Goal: Check status: Check status

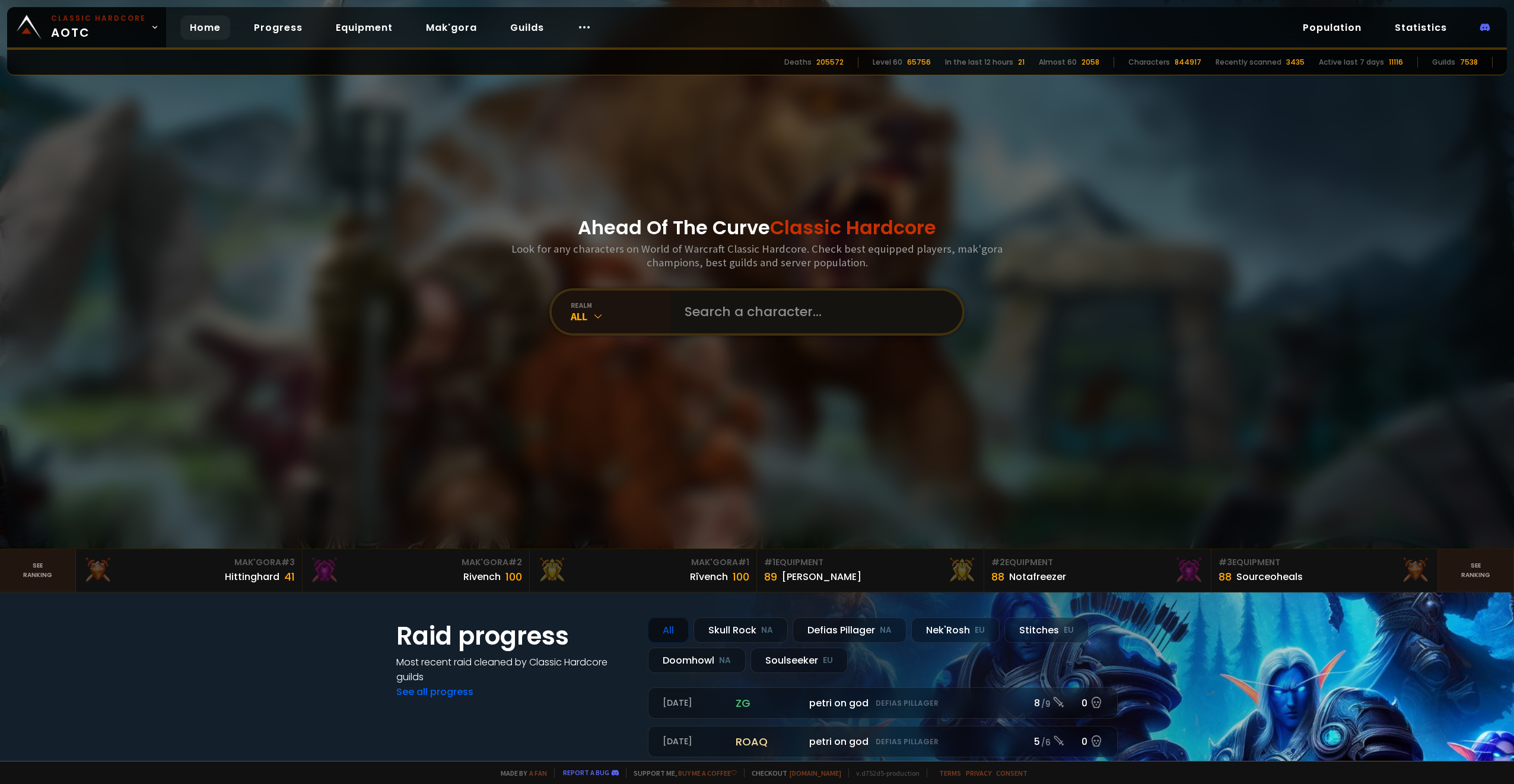
click at [769, 320] on input "text" at bounding box center [812, 312] width 270 height 43
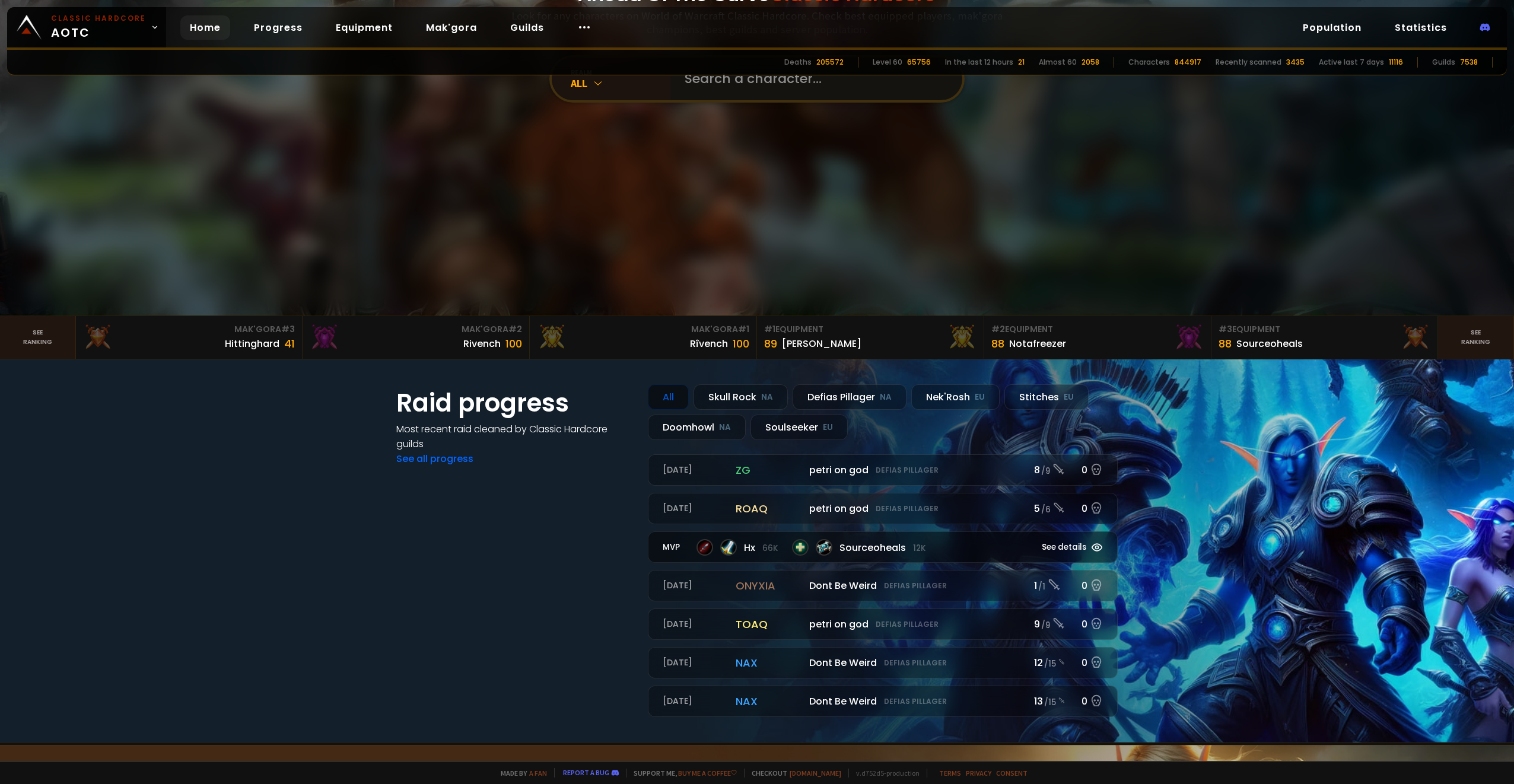
scroll to position [237, 0]
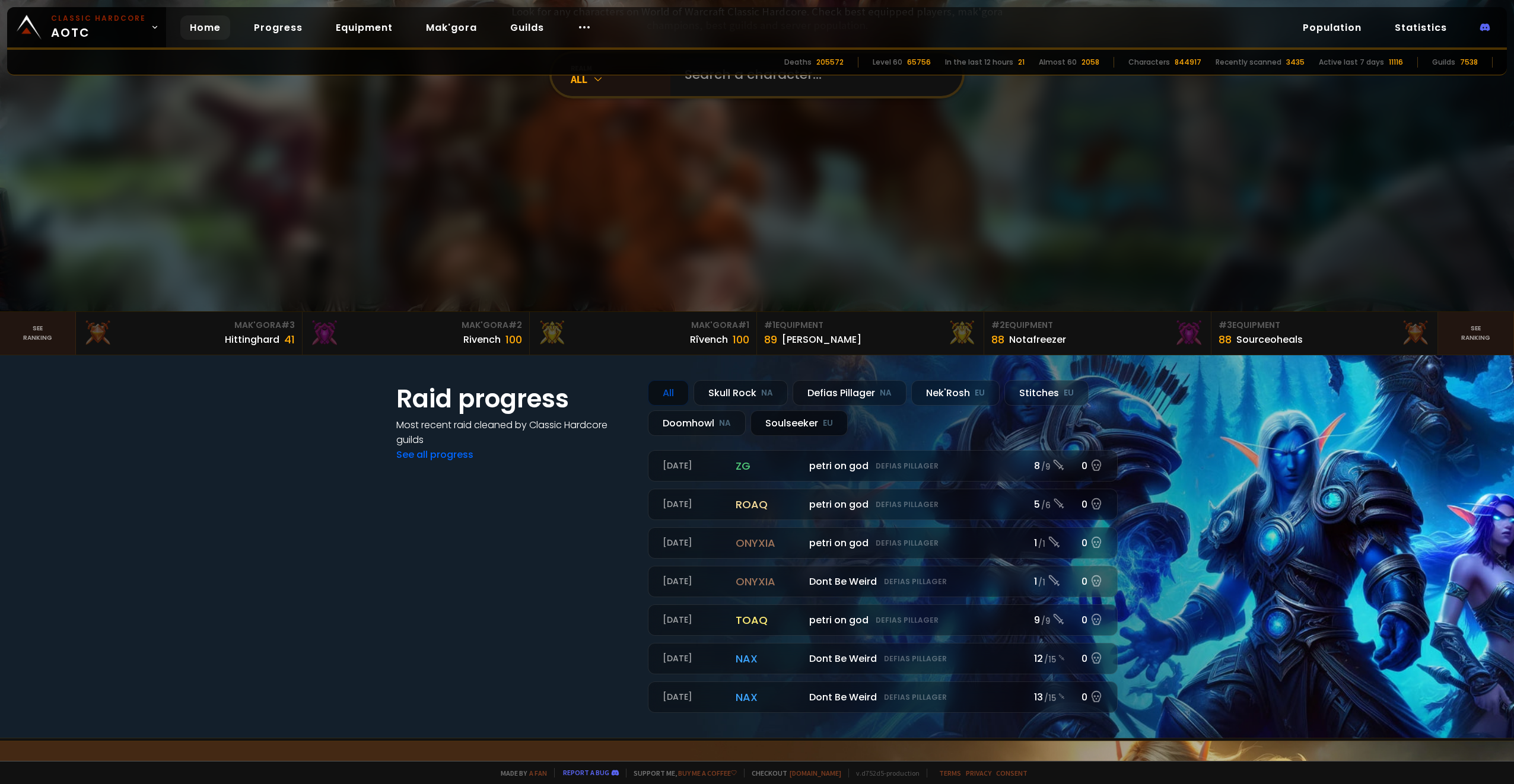
click at [794, 425] on div "Soulseeker EU" at bounding box center [799, 423] width 98 height 25
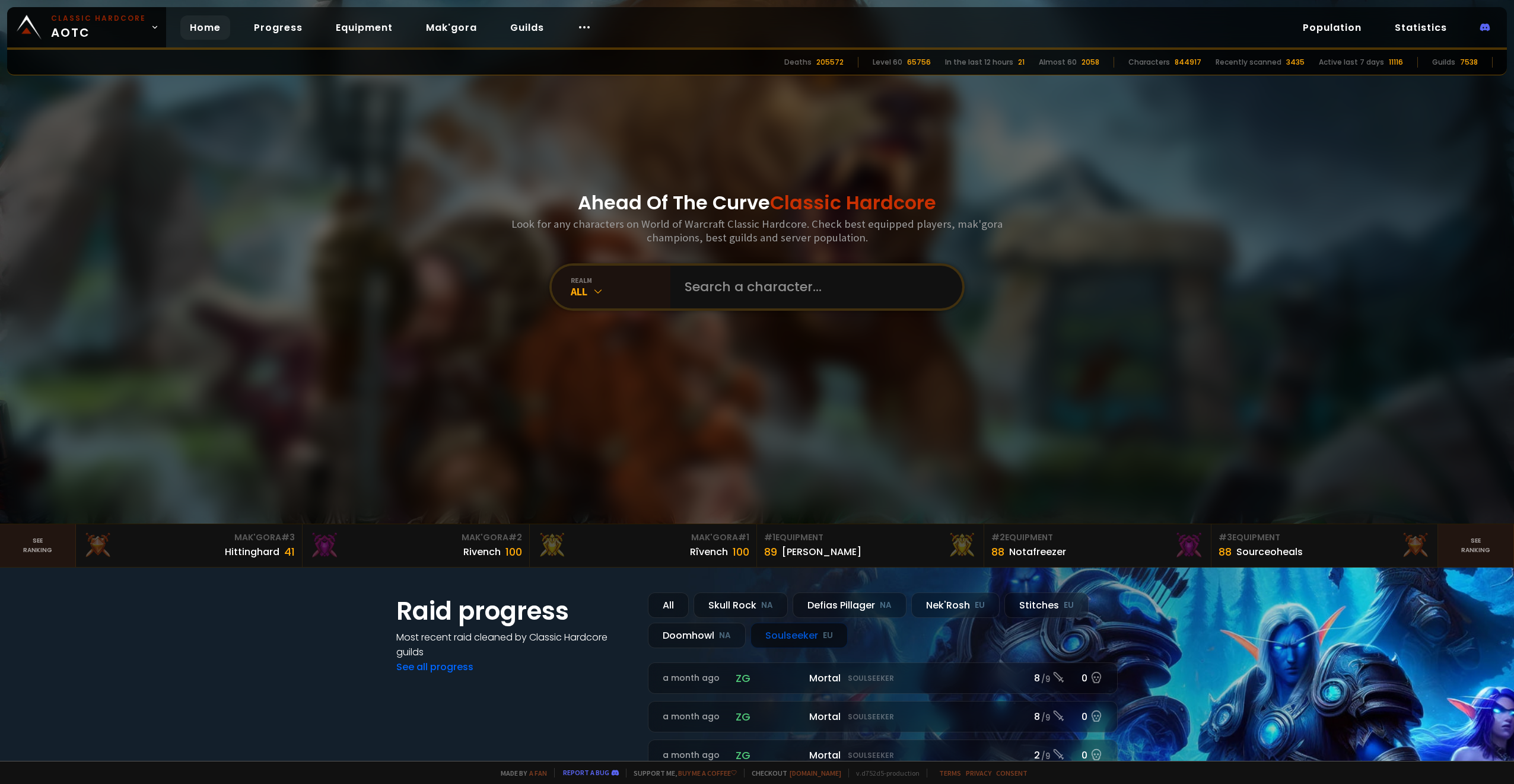
scroll to position [0, 0]
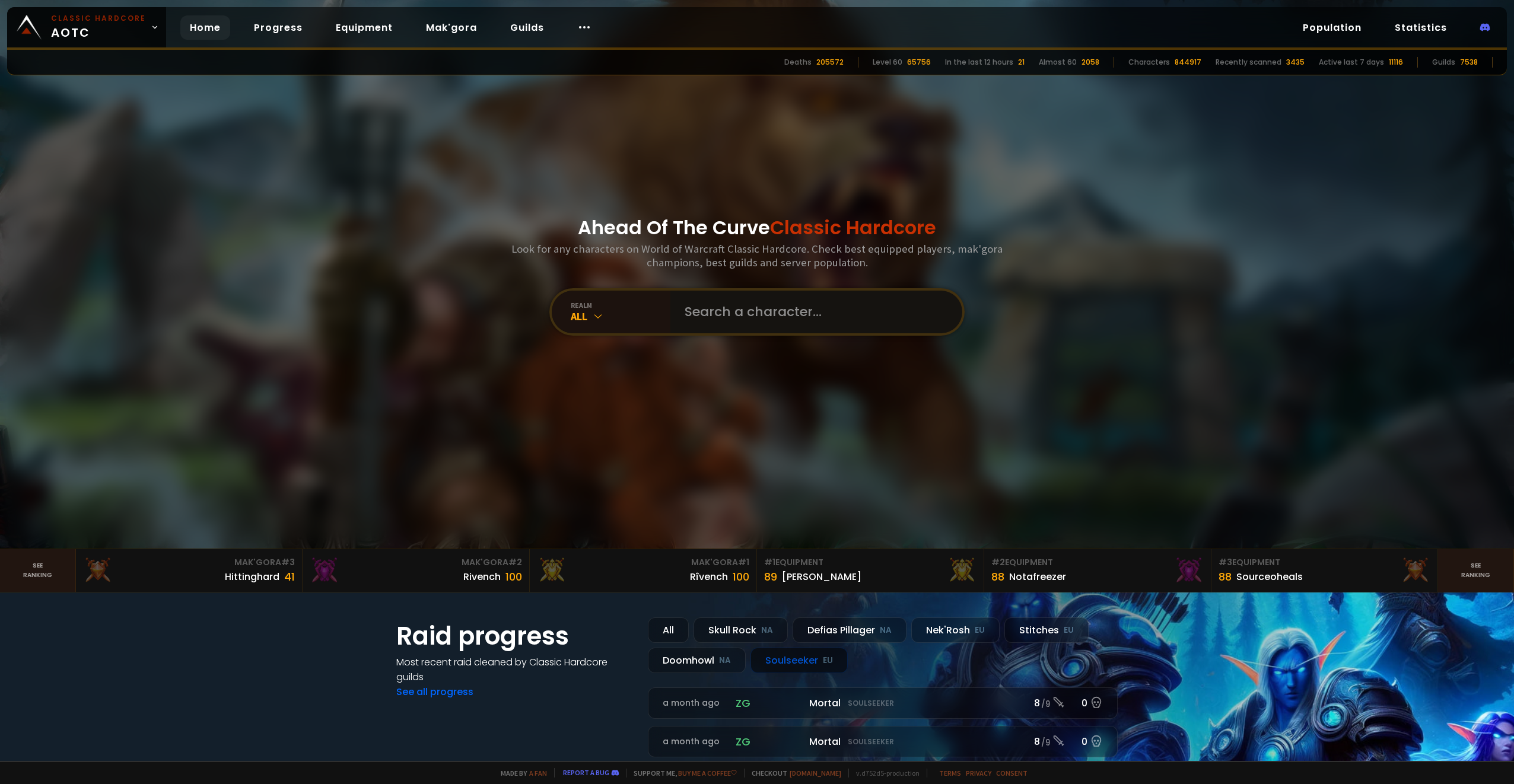
click at [756, 313] on input "text" at bounding box center [812, 312] width 270 height 43
click at [605, 307] on div "realm" at bounding box center [620, 306] width 99 height 9
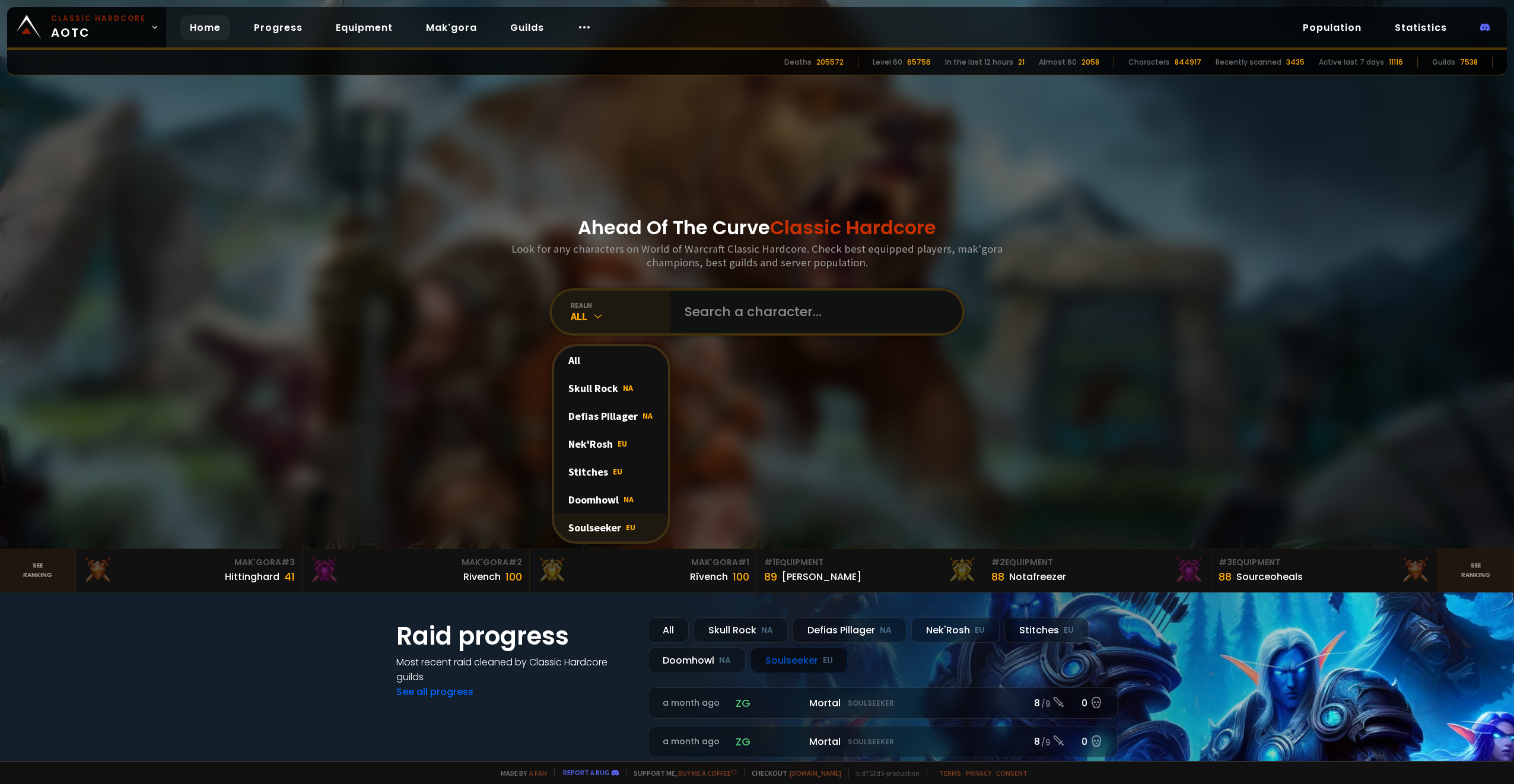
click at [611, 530] on div "Soulseeker EU" at bounding box center [611, 528] width 114 height 28
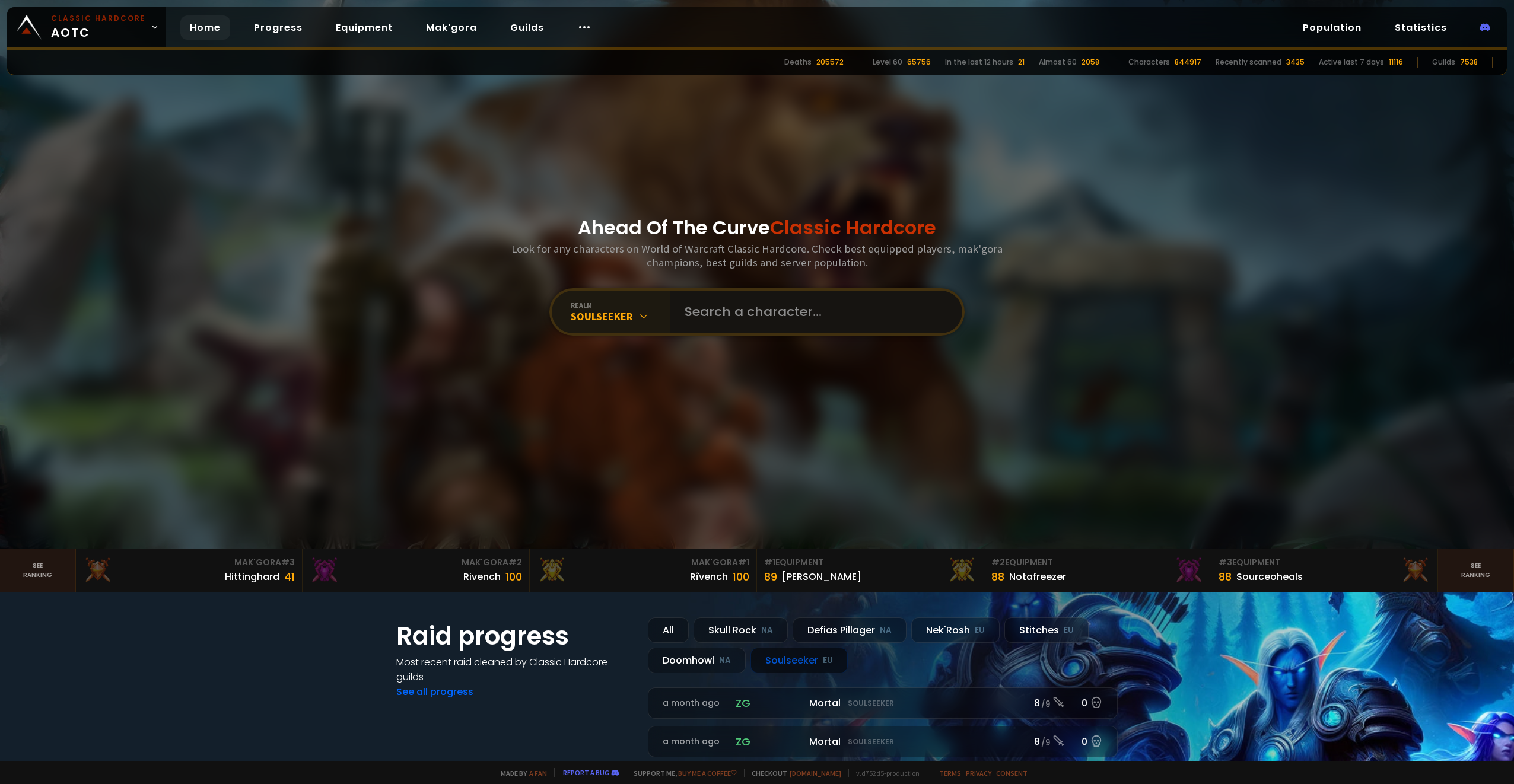
click at [703, 308] on input "text" at bounding box center [812, 312] width 270 height 43
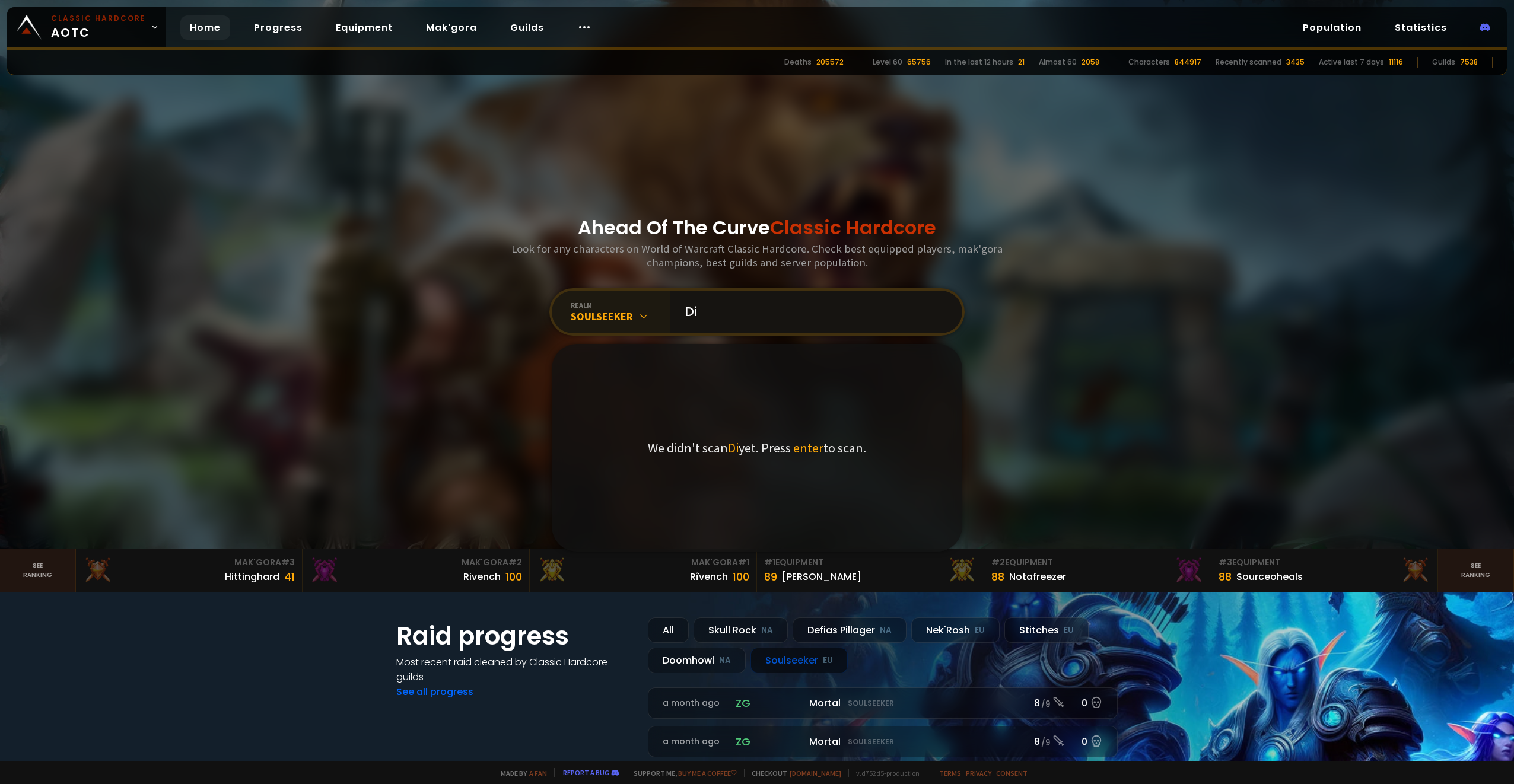
type input "D"
type input "Thorindil"
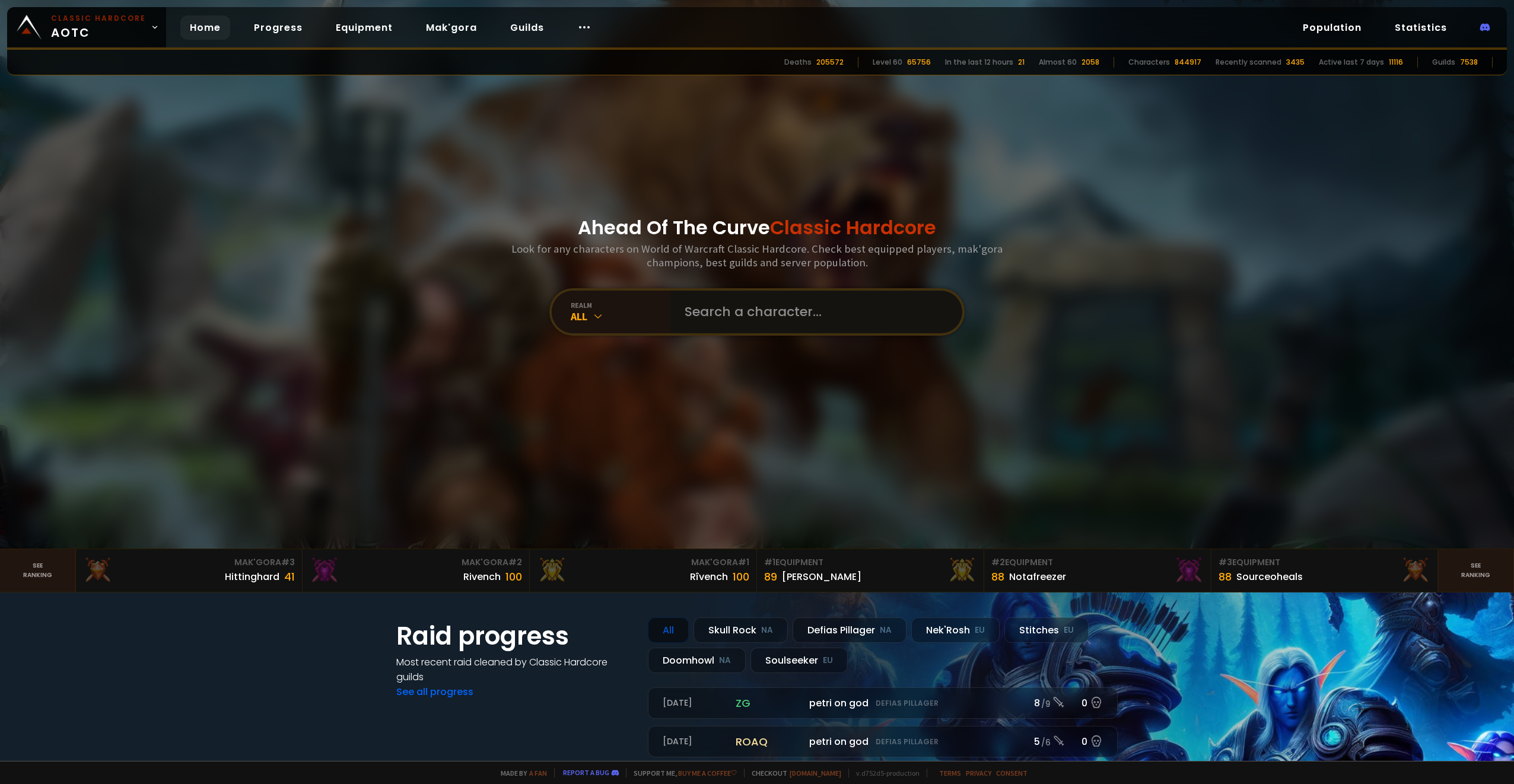
click at [713, 316] on input "text" at bounding box center [812, 312] width 270 height 43
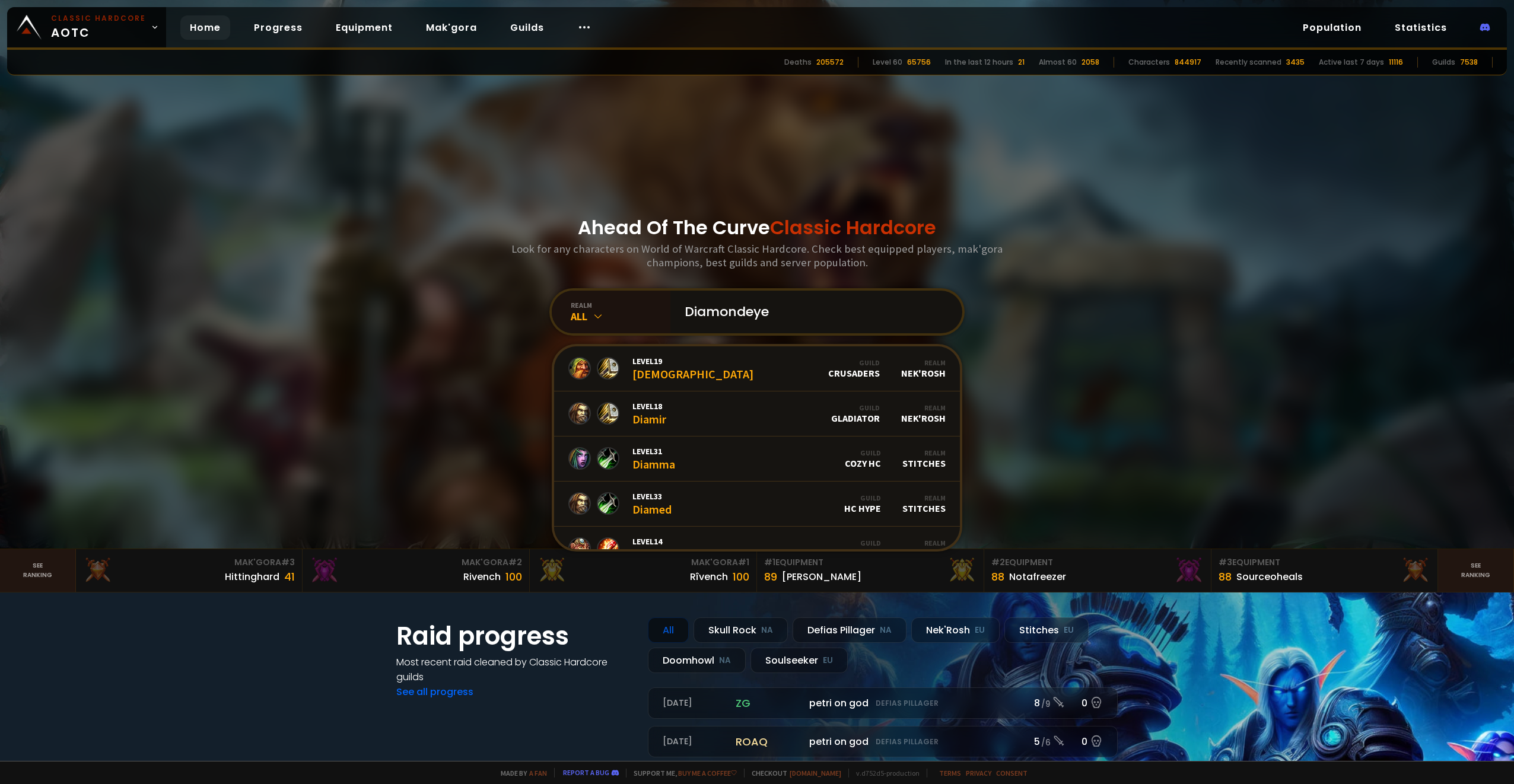
type input "Diamondeyes"
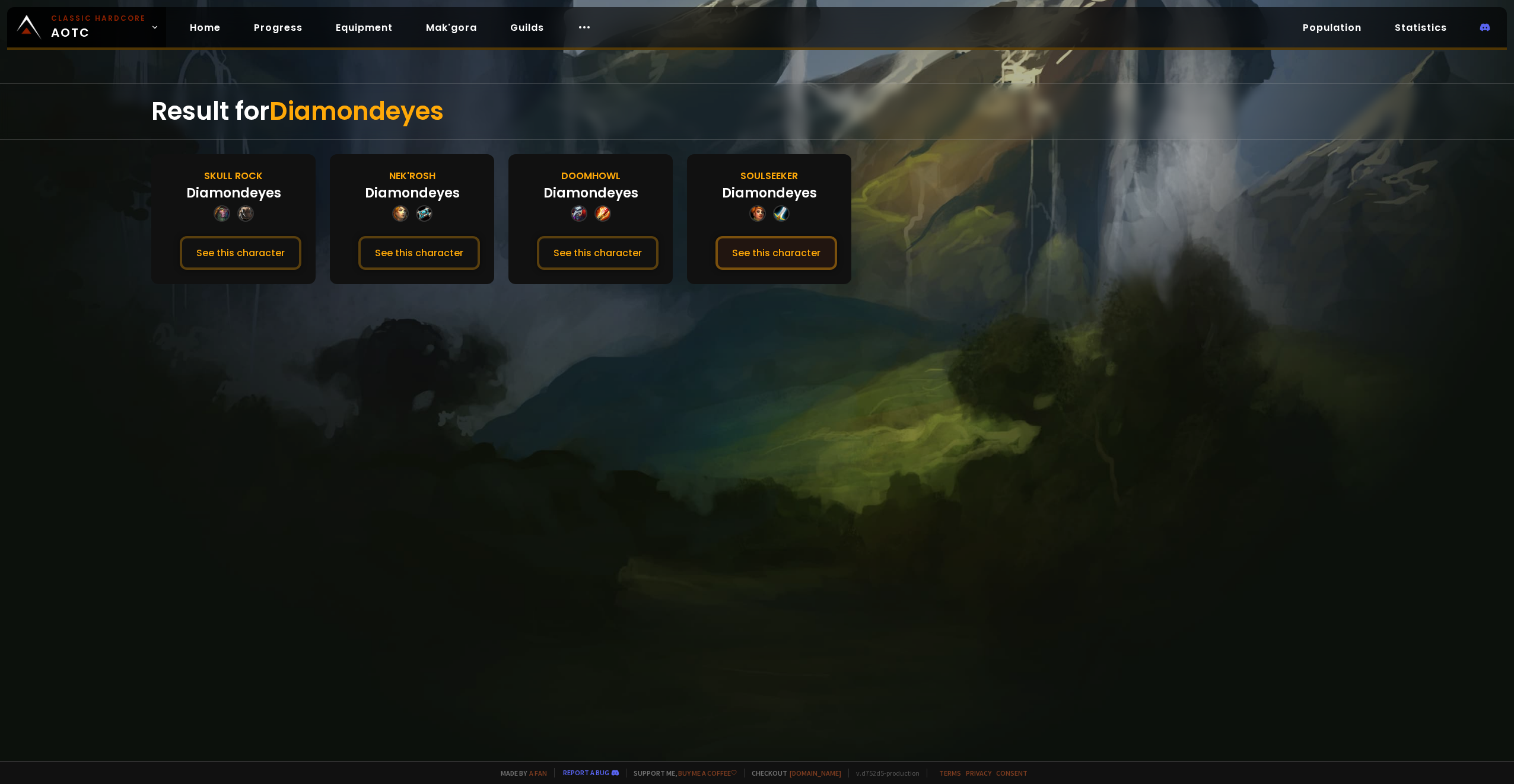
click at [774, 254] on button "See this character" at bounding box center [776, 253] width 122 height 33
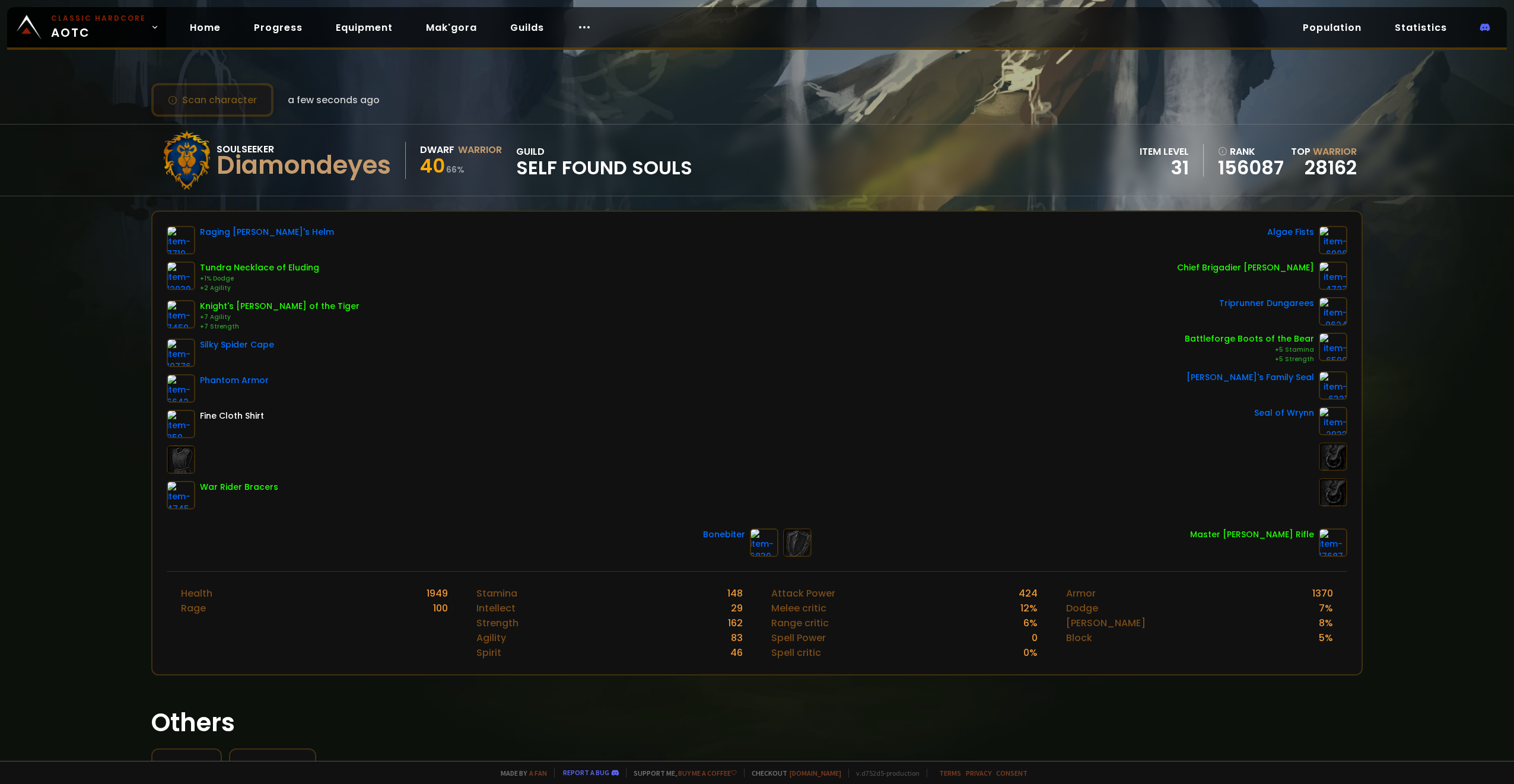
click at [230, 106] on button "Scan character" at bounding box center [213, 99] width 123 height 33
